Goal: Task Accomplishment & Management: Manage account settings

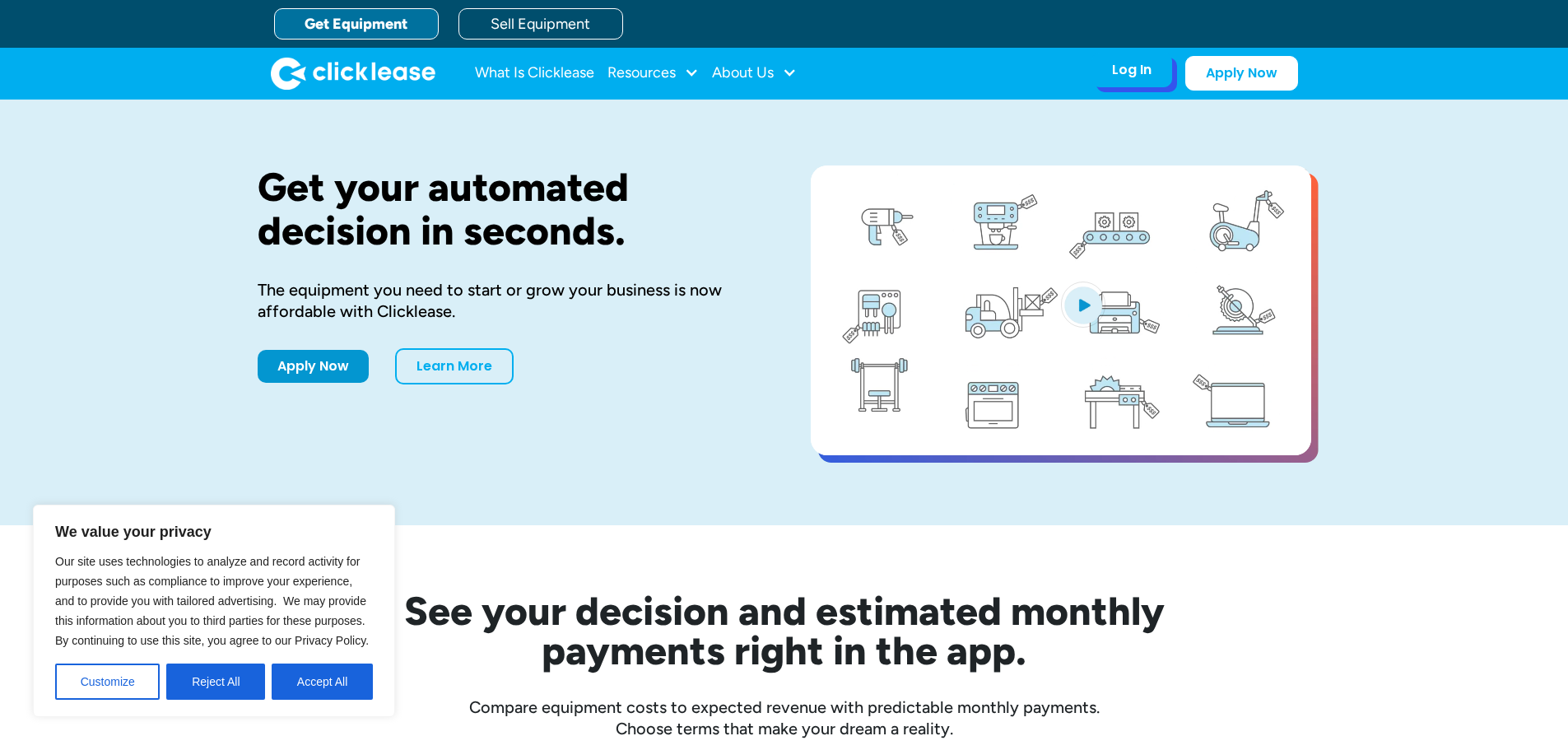
click at [1143, 69] on div "Log In" at bounding box center [1131, 69] width 40 height 16
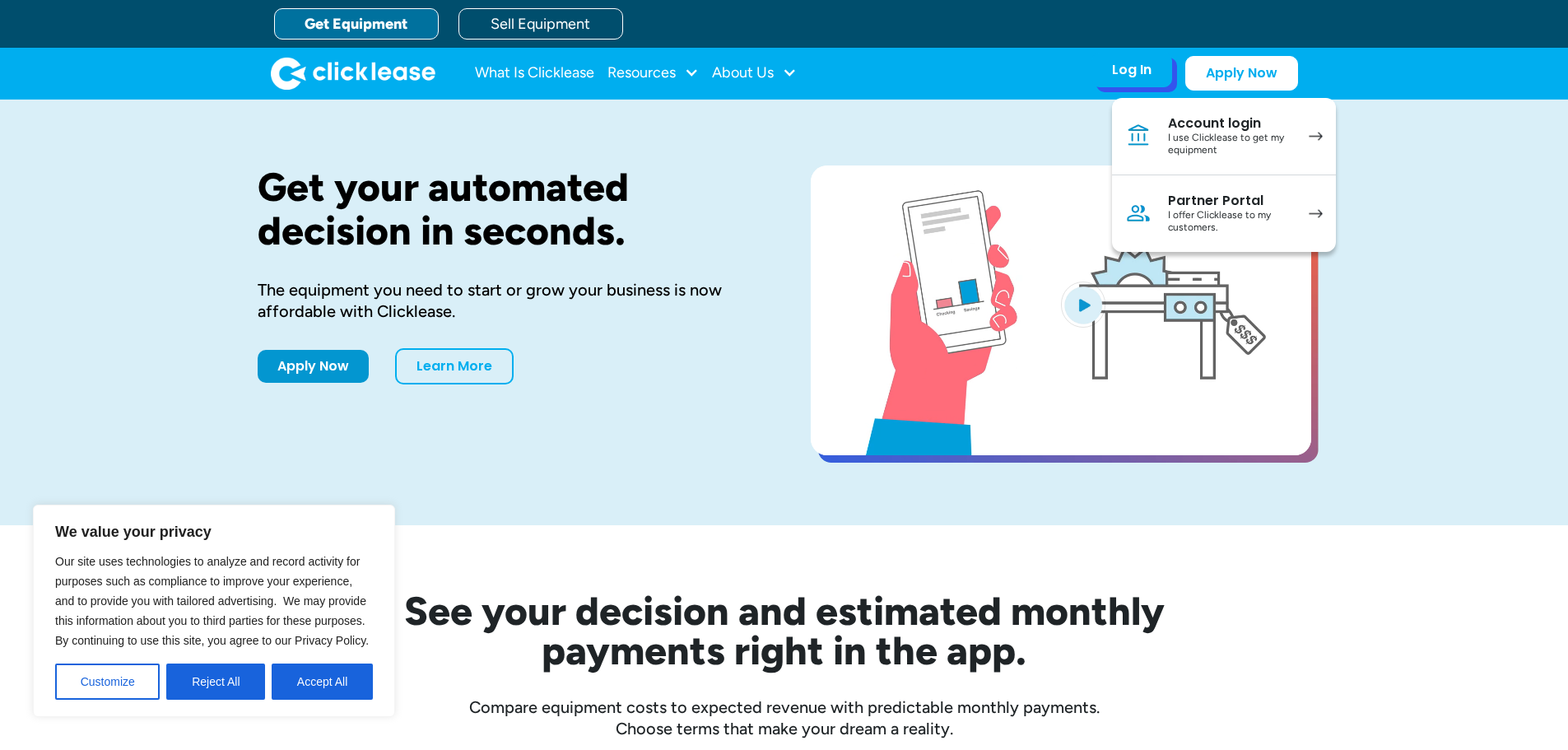
click at [1221, 135] on div "I use Clicklease to get my equipment" at bounding box center [1229, 144] width 124 height 26
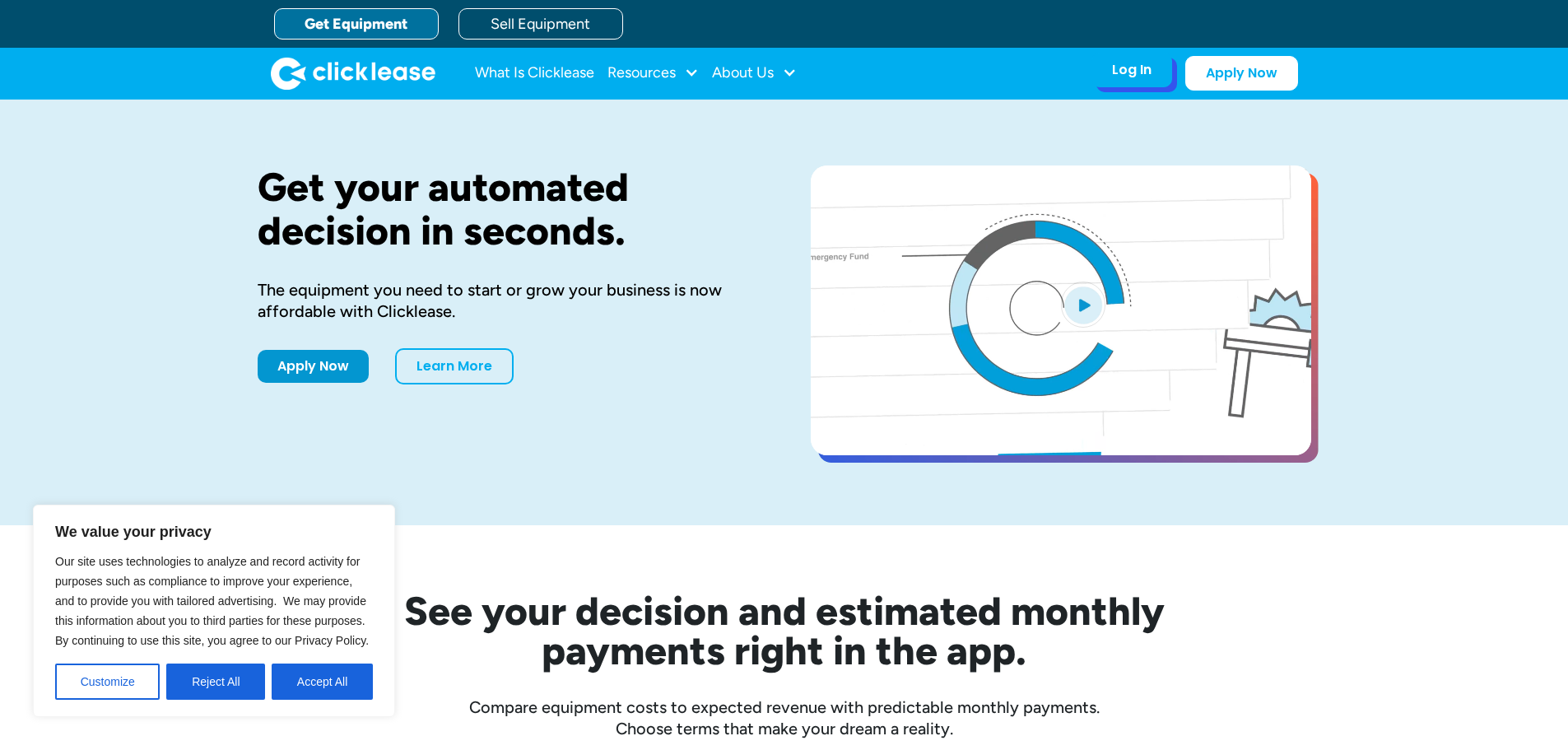
click at [1148, 80] on div "Log In Account login I use Clicklease to get my equipment Partner Portal I offe…" at bounding box center [1131, 70] width 80 height 35
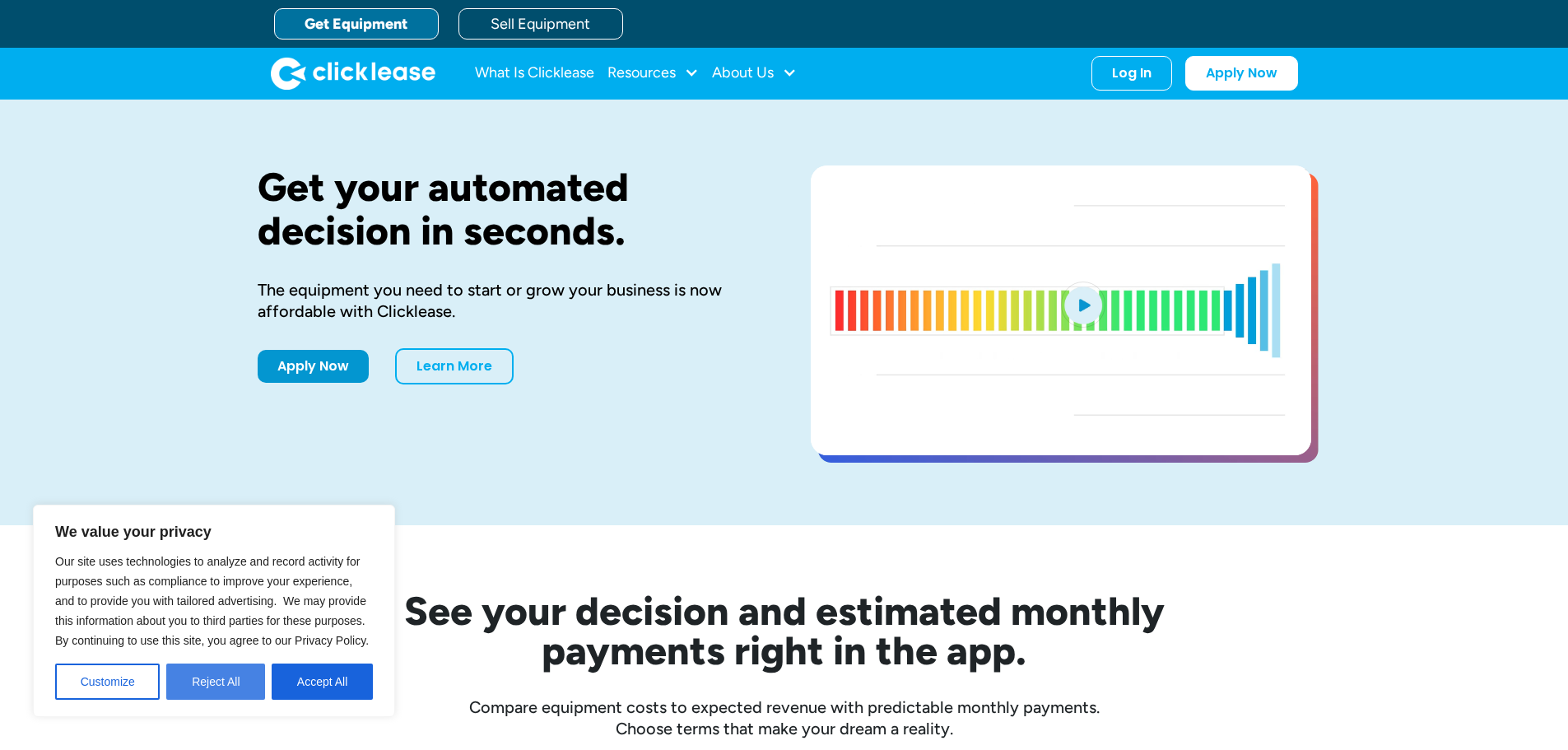
drag, startPoint x: 256, startPoint y: 679, endPoint x: 683, endPoint y: 465, distance: 477.6
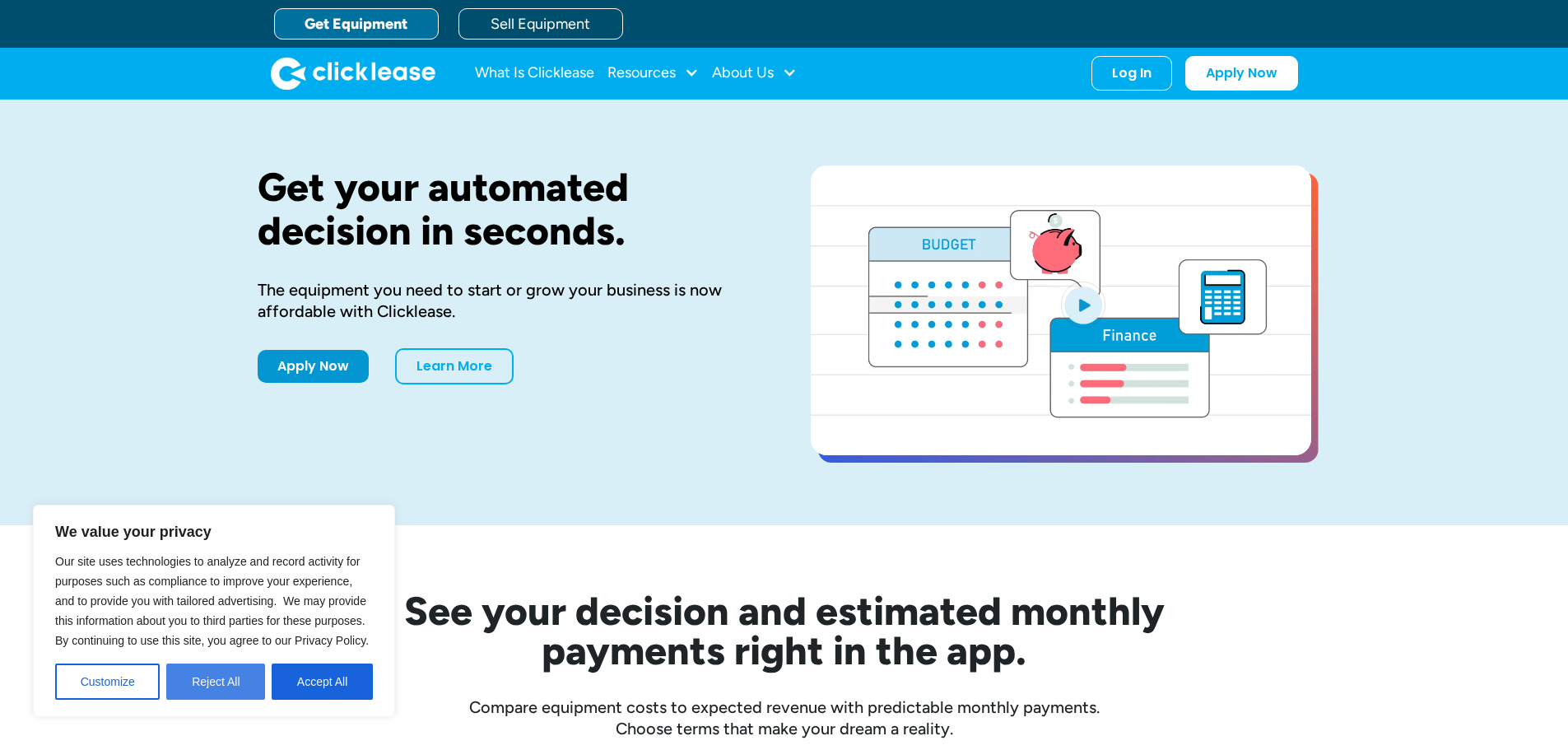
click at [256, 678] on button "Reject All" at bounding box center [216, 682] width 98 height 36
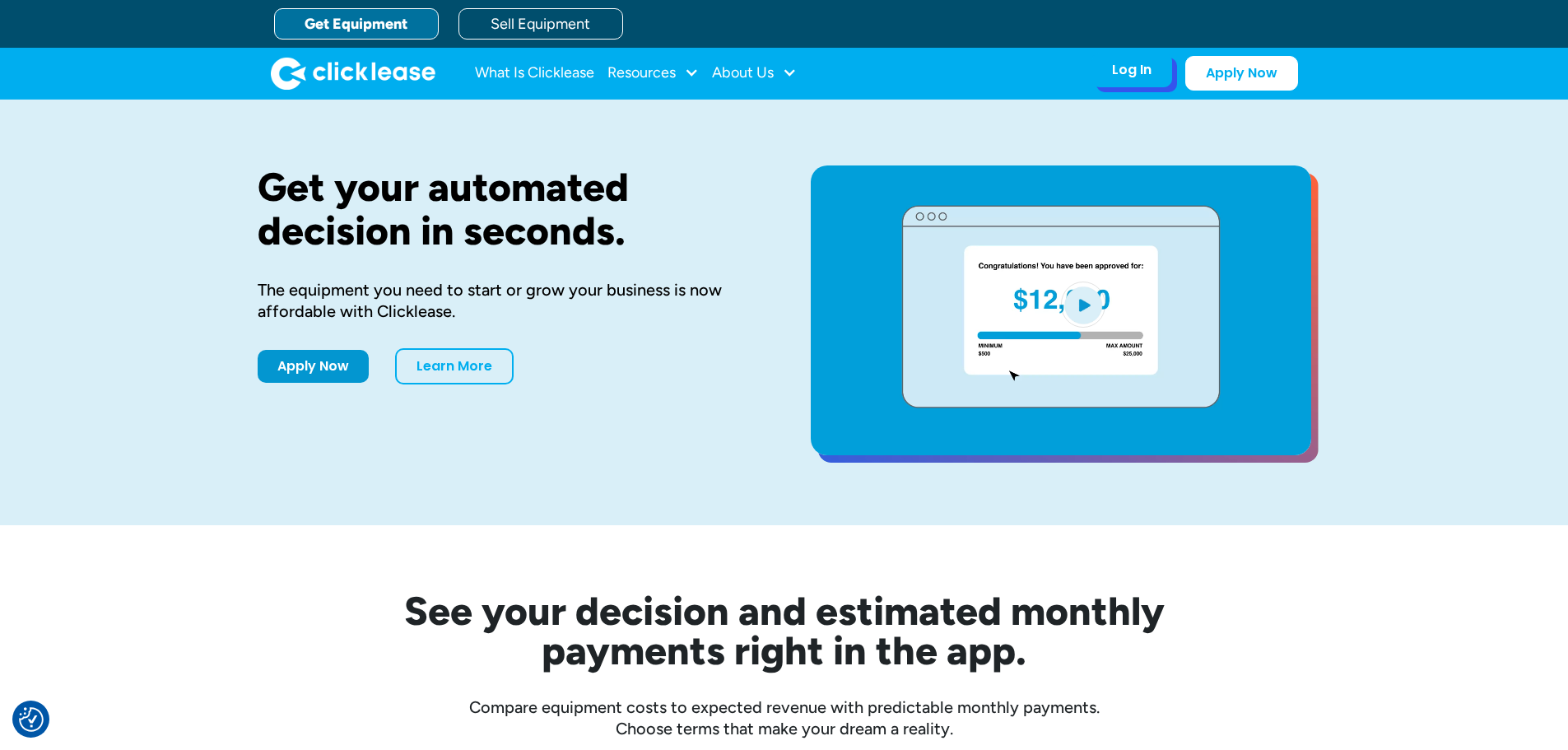
click at [1114, 68] on div "Log In" at bounding box center [1131, 69] width 40 height 16
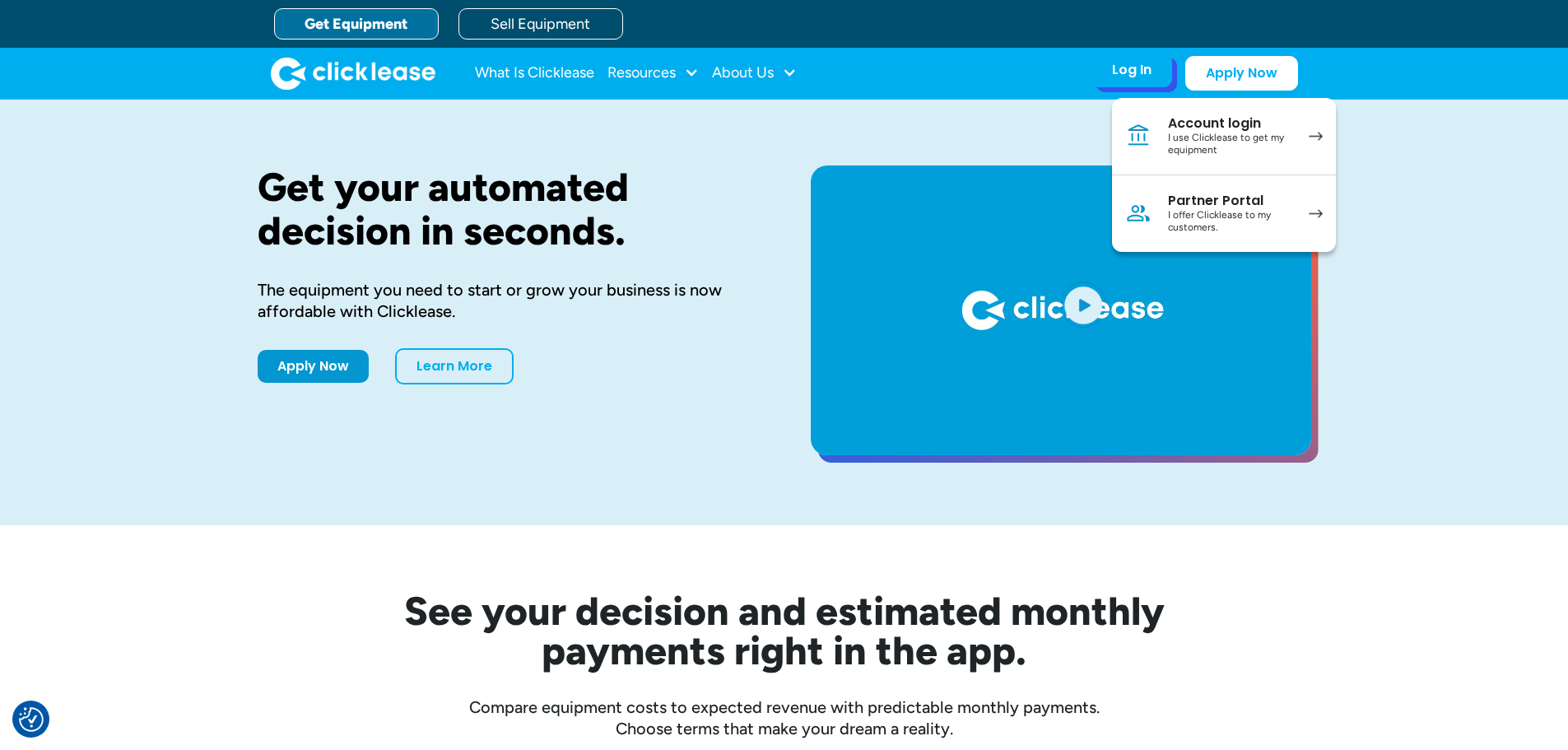
click at [1177, 133] on div "I use Clicklease to get my equipment" at bounding box center [1229, 144] width 124 height 26
